Goal: Navigation & Orientation: Understand site structure

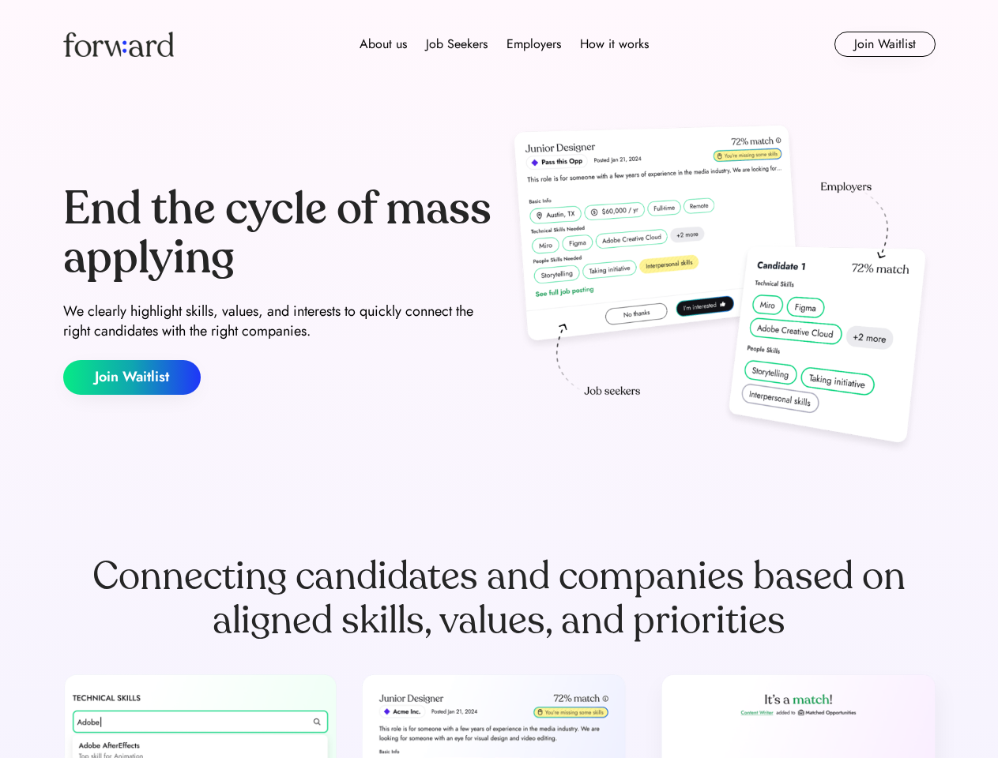
click at [498, 379] on div "End the cycle of mass applying We clearly highlight skills, values, and interes…" at bounding box center [499, 290] width 872 height 340
click at [499, 44] on div "About us Job Seekers Employers How it works" at bounding box center [504, 44] width 623 height 19
click at [118, 44] on img at bounding box center [118, 44] width 111 height 25
click at [504, 44] on div "About us Job Seekers Employers How it works" at bounding box center [504, 44] width 623 height 19
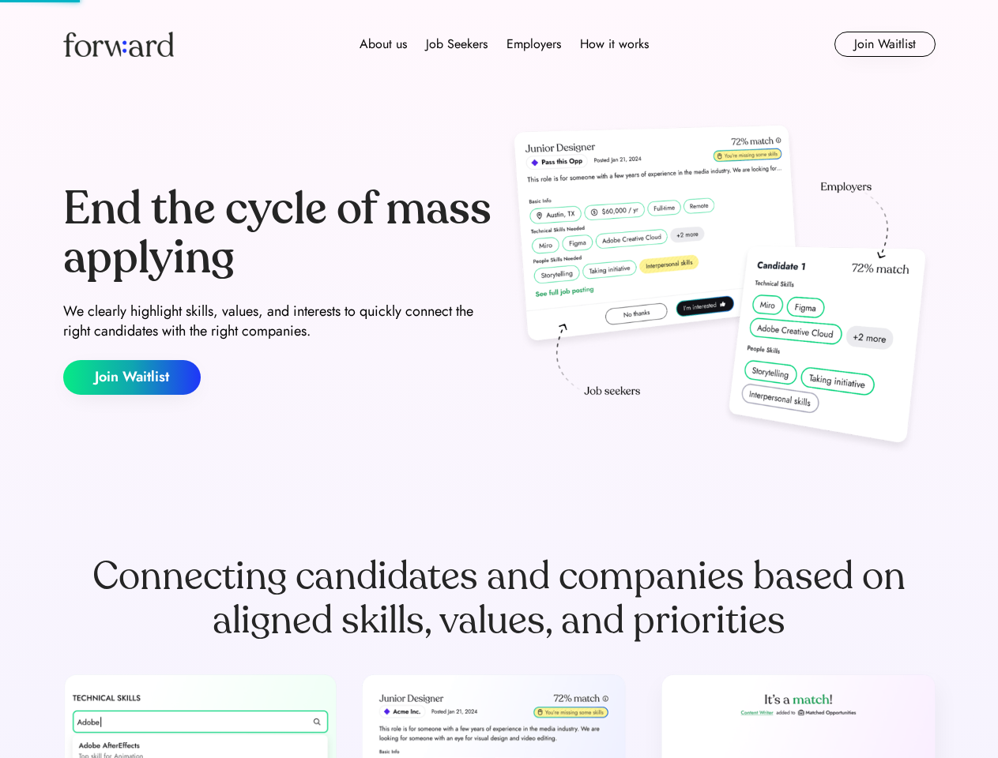
click at [383, 44] on div "About us" at bounding box center [382, 44] width 47 height 19
click at [457, 44] on div "Job Seekers" at bounding box center [457, 44] width 62 height 19
click at [533, 44] on div "Employers" at bounding box center [533, 44] width 55 height 19
click at [613, 44] on div "How it works" at bounding box center [614, 44] width 69 height 19
click at [884, 44] on button "Join Waitlist" at bounding box center [884, 44] width 101 height 25
